Goal: Navigation & Orientation: Find specific page/section

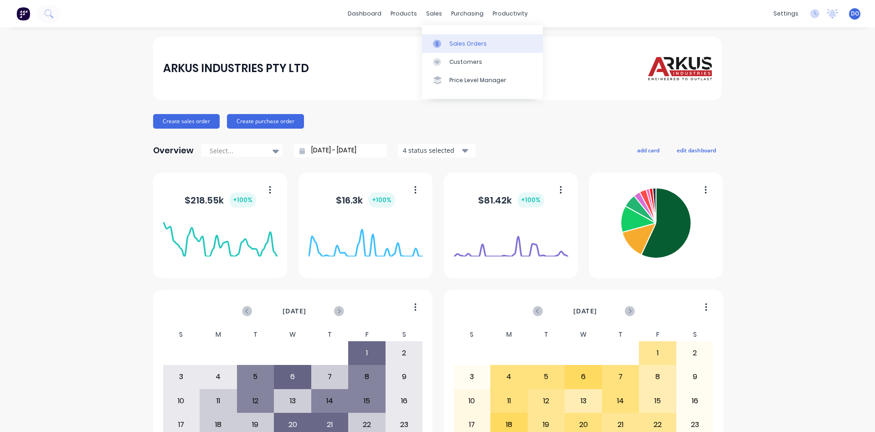
click at [469, 39] on link "Sales Orders" at bounding box center [482, 43] width 121 height 18
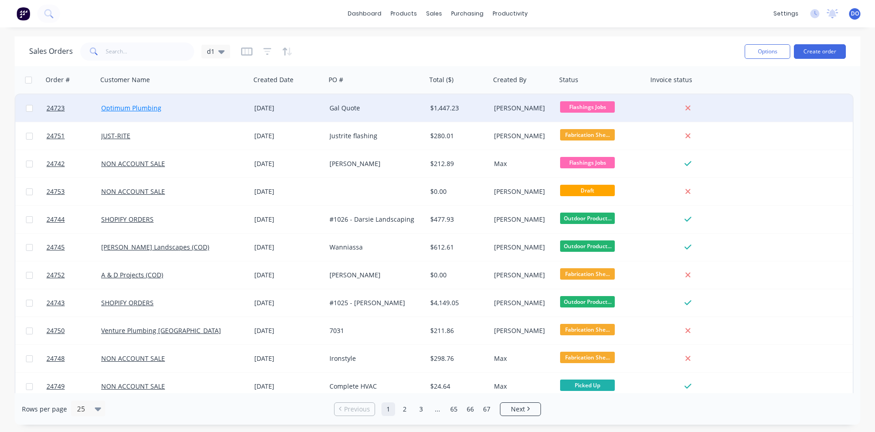
click at [143, 110] on link "Optimum Plumbing" at bounding box center [131, 107] width 60 height 9
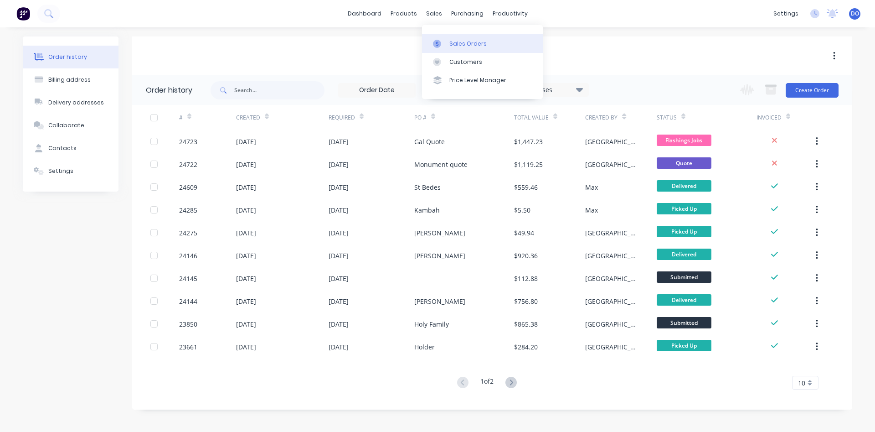
click at [456, 42] on div "Sales Orders" at bounding box center [467, 44] width 37 height 8
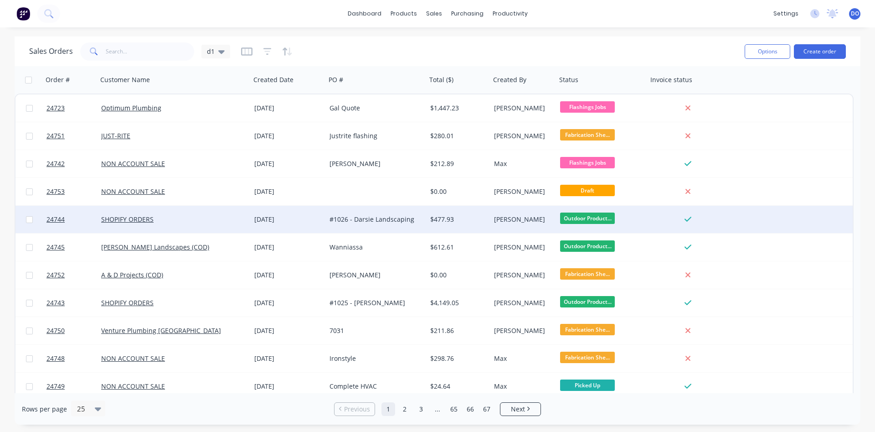
click at [385, 225] on div "#1026 - Darsie Landscaping" at bounding box center [376, 219] width 101 height 27
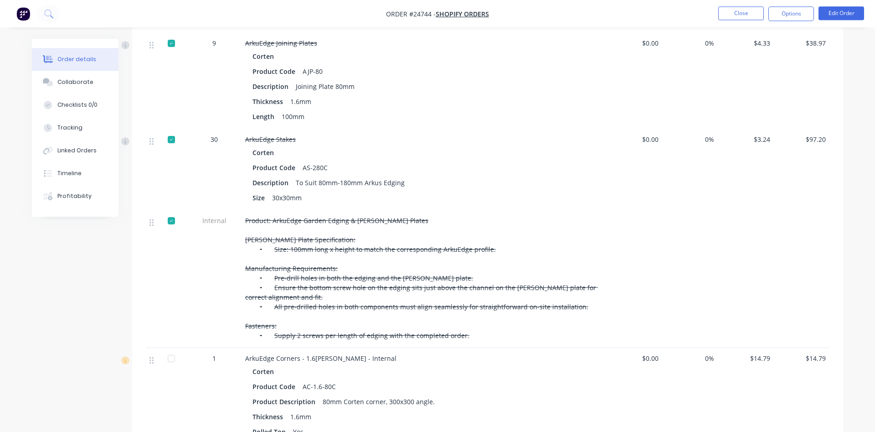
scroll to position [372, 0]
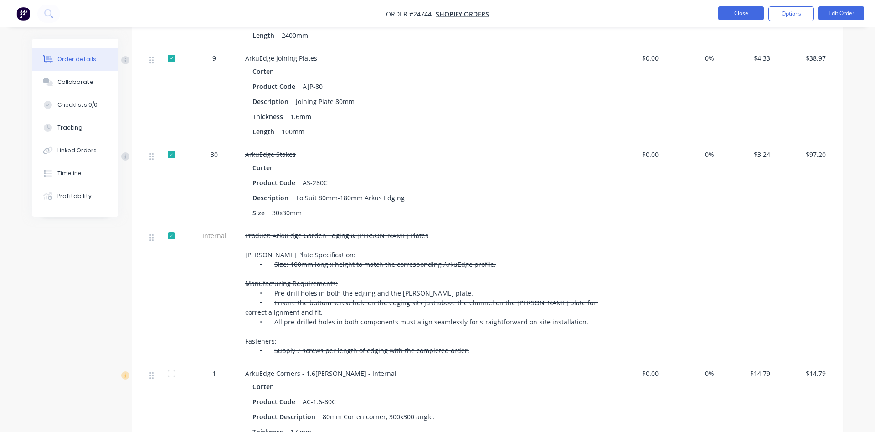
click at [750, 13] on button "Close" at bounding box center [741, 13] width 46 height 14
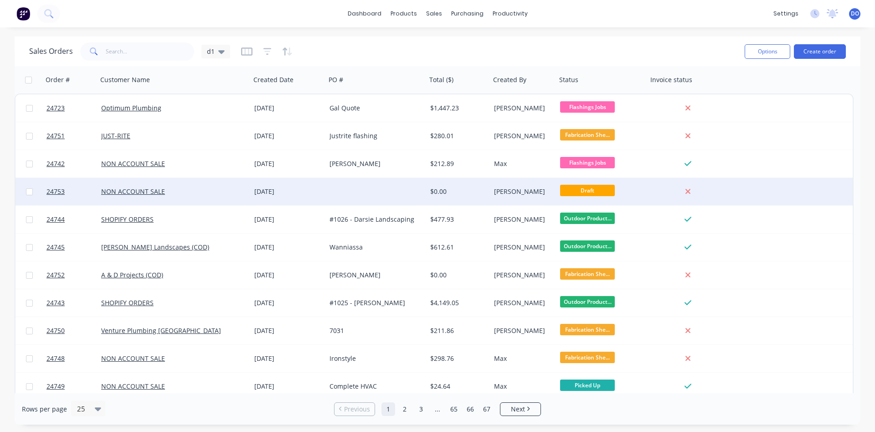
click at [276, 195] on div "[DATE]" at bounding box center [288, 191] width 68 height 9
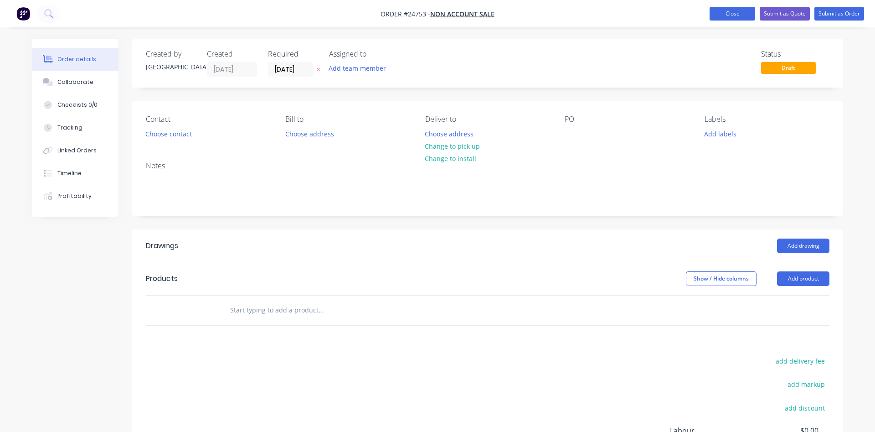
click at [728, 16] on button "Close" at bounding box center [733, 14] width 46 height 14
